Goal: Transaction & Acquisition: Purchase product/service

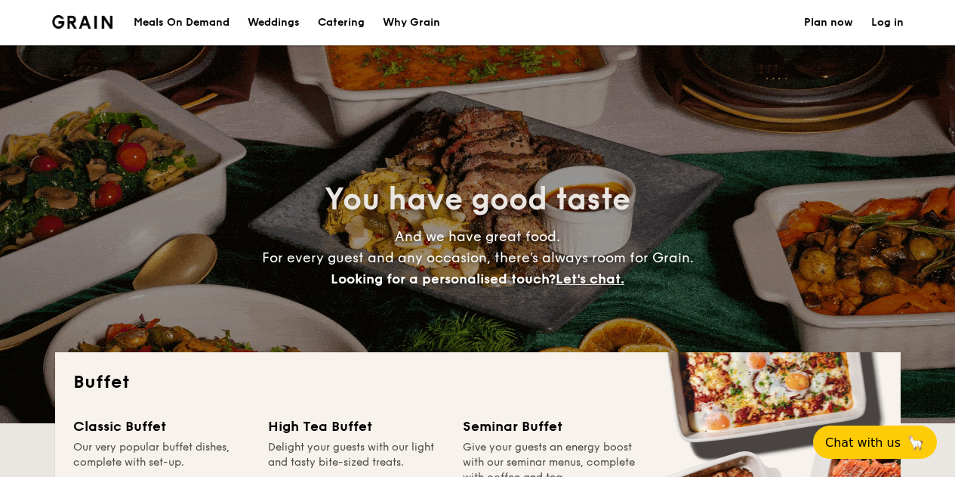
select select
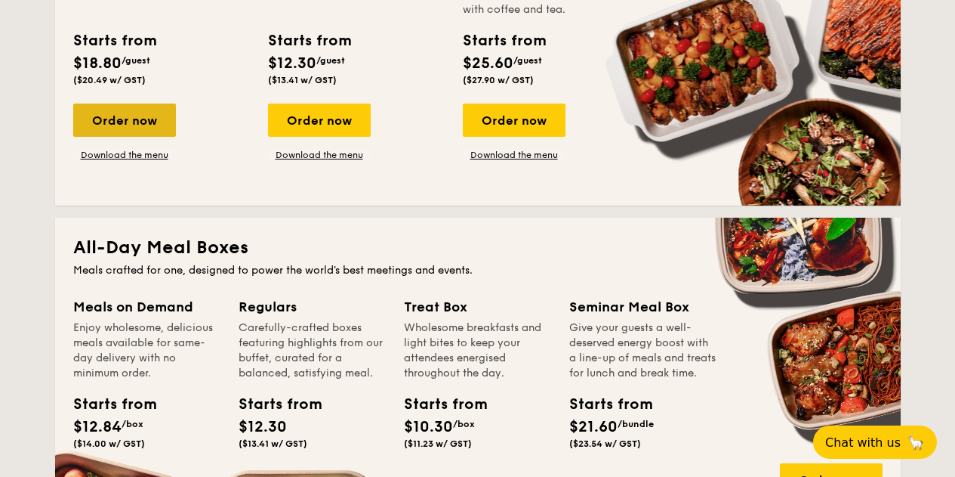
scroll to position [529, 0]
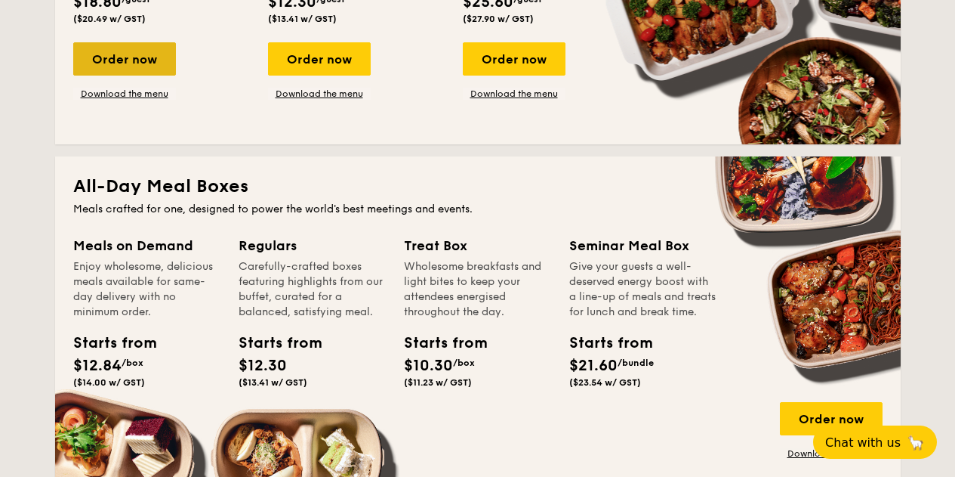
click at [134, 54] on div "Order now" at bounding box center [124, 58] width 103 height 33
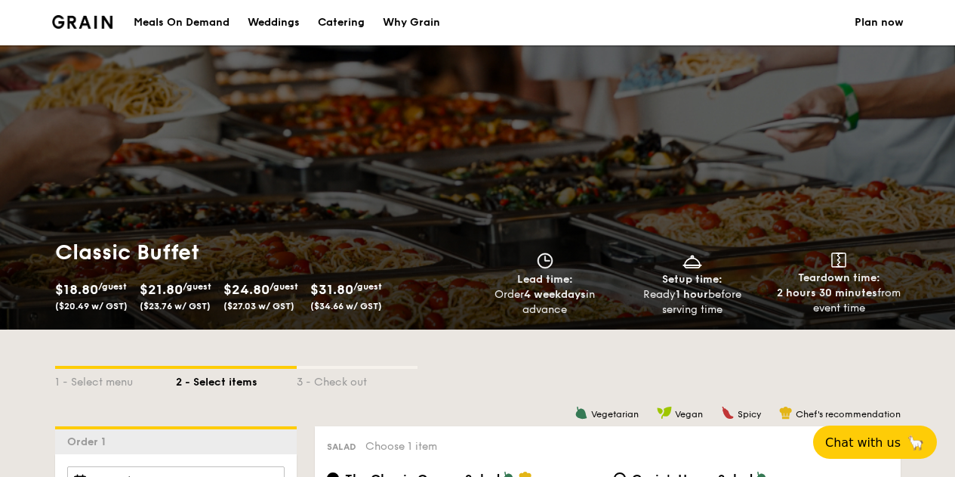
scroll to position [360, 0]
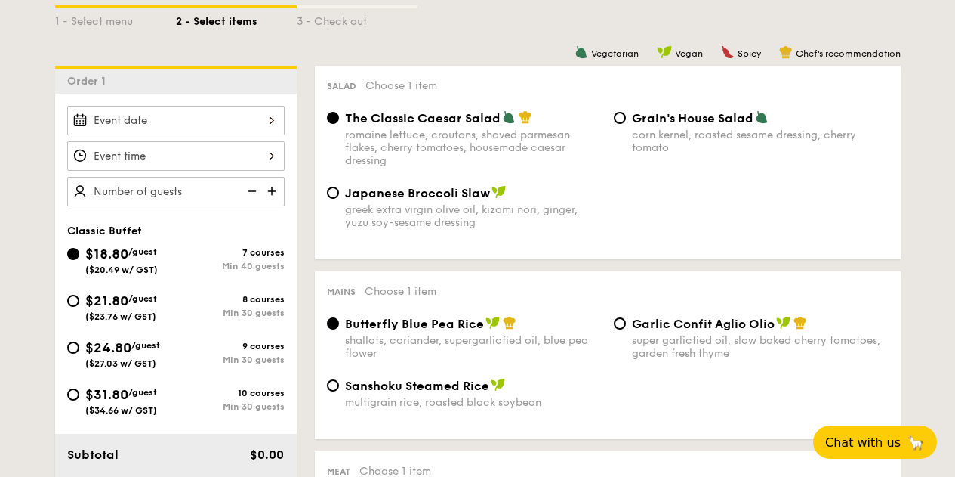
click at [147, 305] on div "$21.80 /guest ($23.76 w/ GST)" at bounding box center [121, 306] width 72 height 32
click at [79, 305] on input "$21.80 /guest ($23.76 w/ GST) 8 courses Min 30 guests" at bounding box center [73, 301] width 12 height 12
radio input "true"
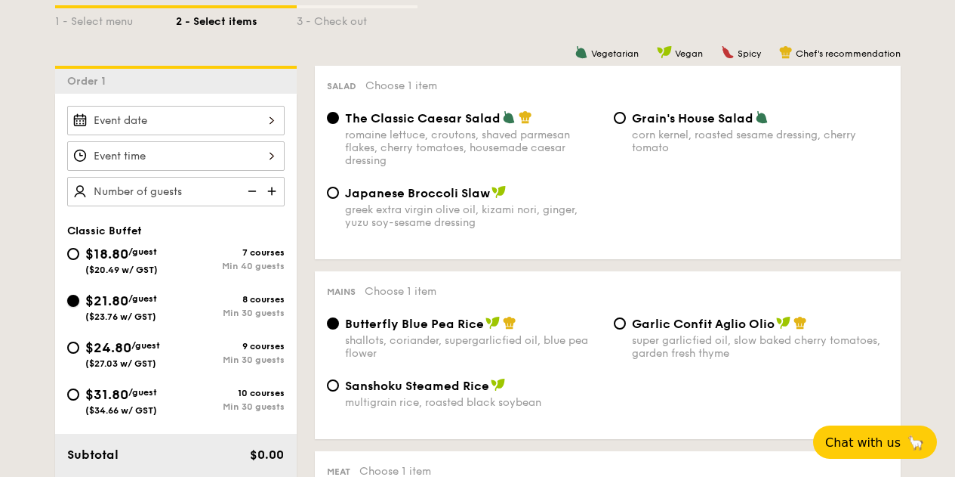
radio input "true"
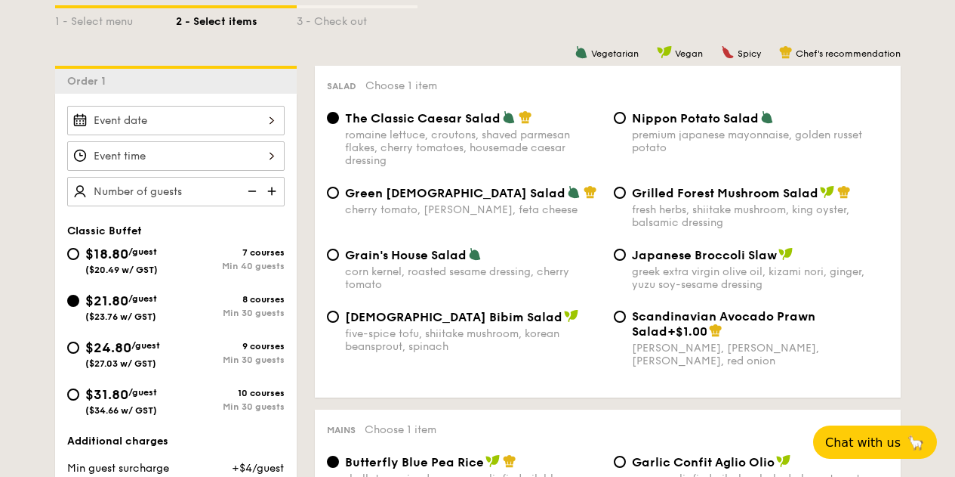
click at [128, 255] on span "$18.80" at bounding box center [106, 253] width 43 height 17
click at [79, 255] on input "$18.80 /guest ($20.49 w/ GST) 7 courses Min 40 guests" at bounding box center [73, 254] width 12 height 12
radio input "true"
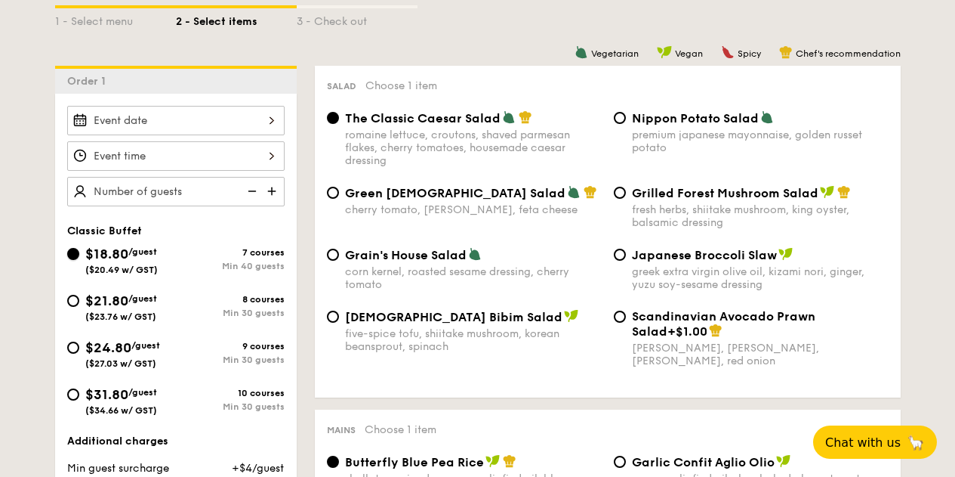
radio input "true"
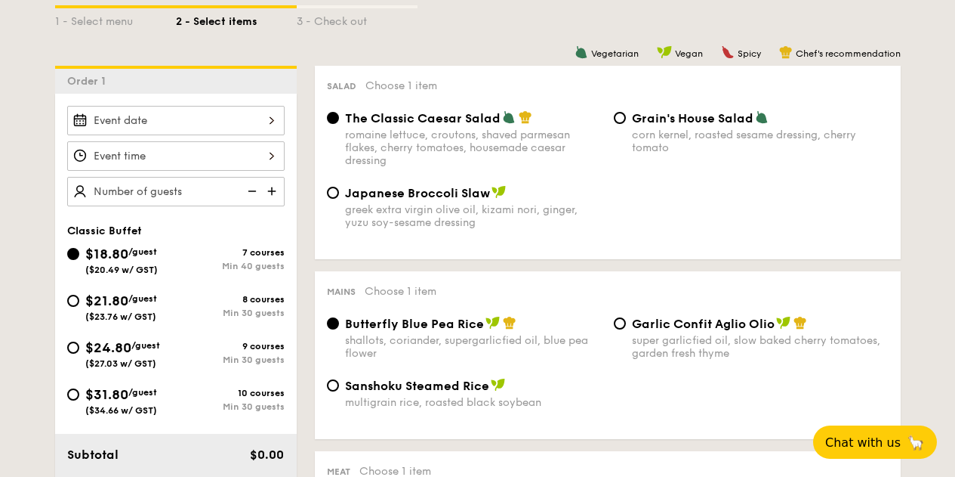
click at [157, 300] on span "/guest" at bounding box center [142, 298] width 29 height 11
click at [79, 300] on input "$21.80 /guest ($23.76 w/ GST) 8 courses Min 30 guests" at bounding box center [73, 301] width 12 height 12
radio input "true"
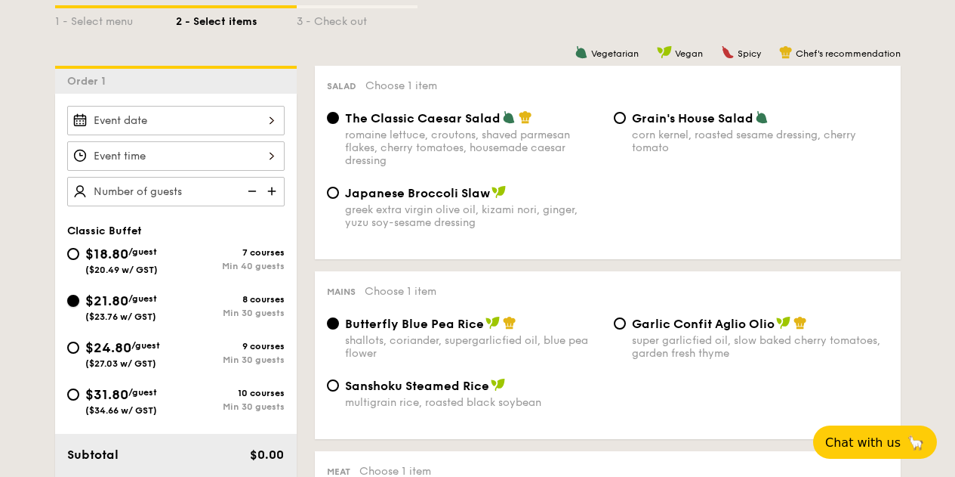
radio input "true"
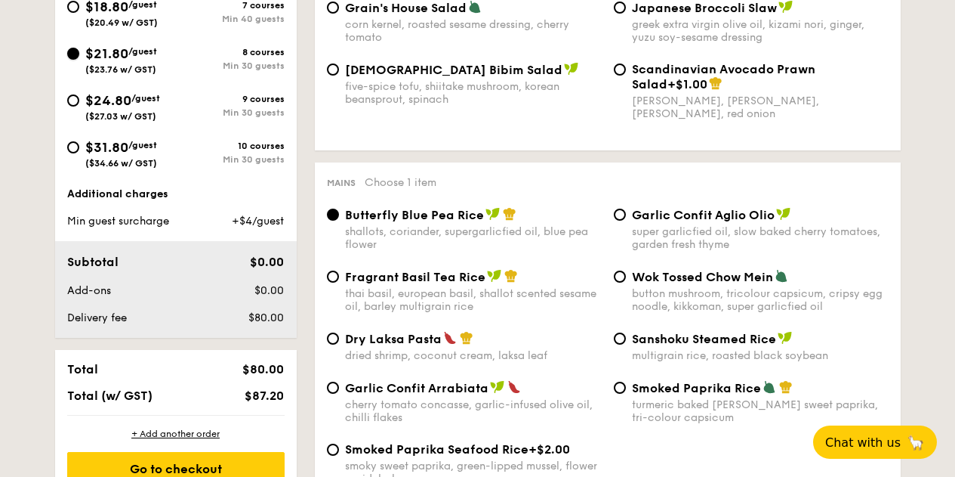
scroll to position [508, 0]
